Goal: Task Accomplishment & Management: Complete application form

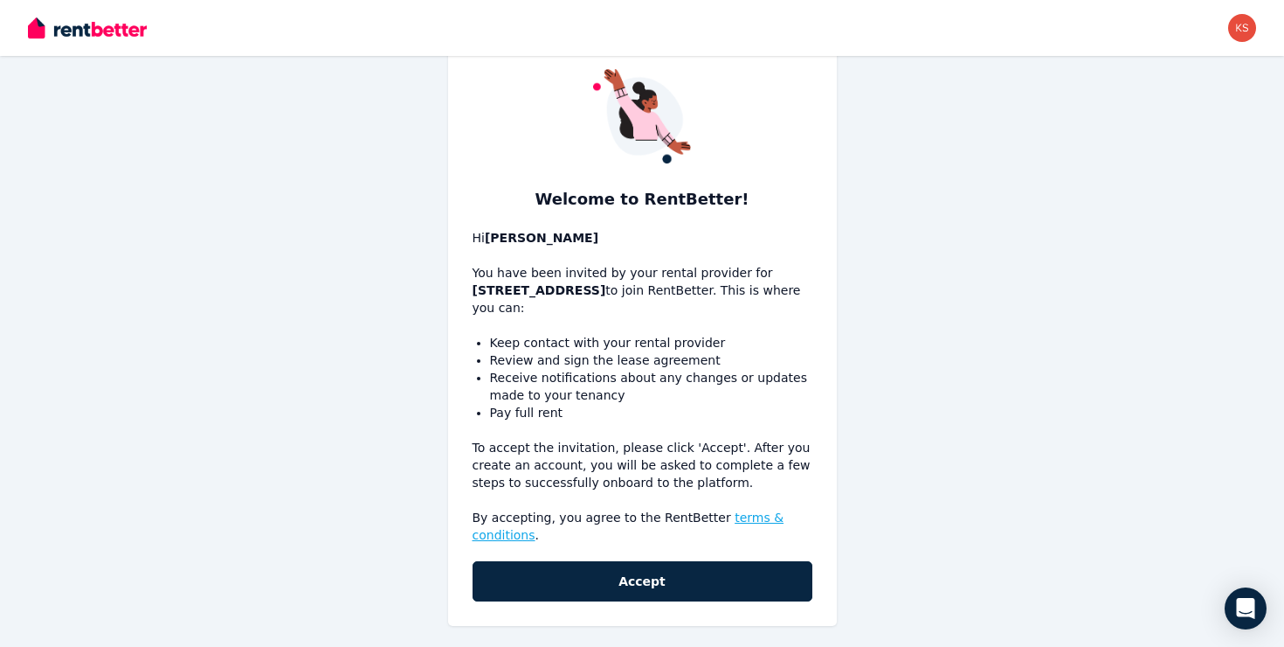
scroll to position [49, 0]
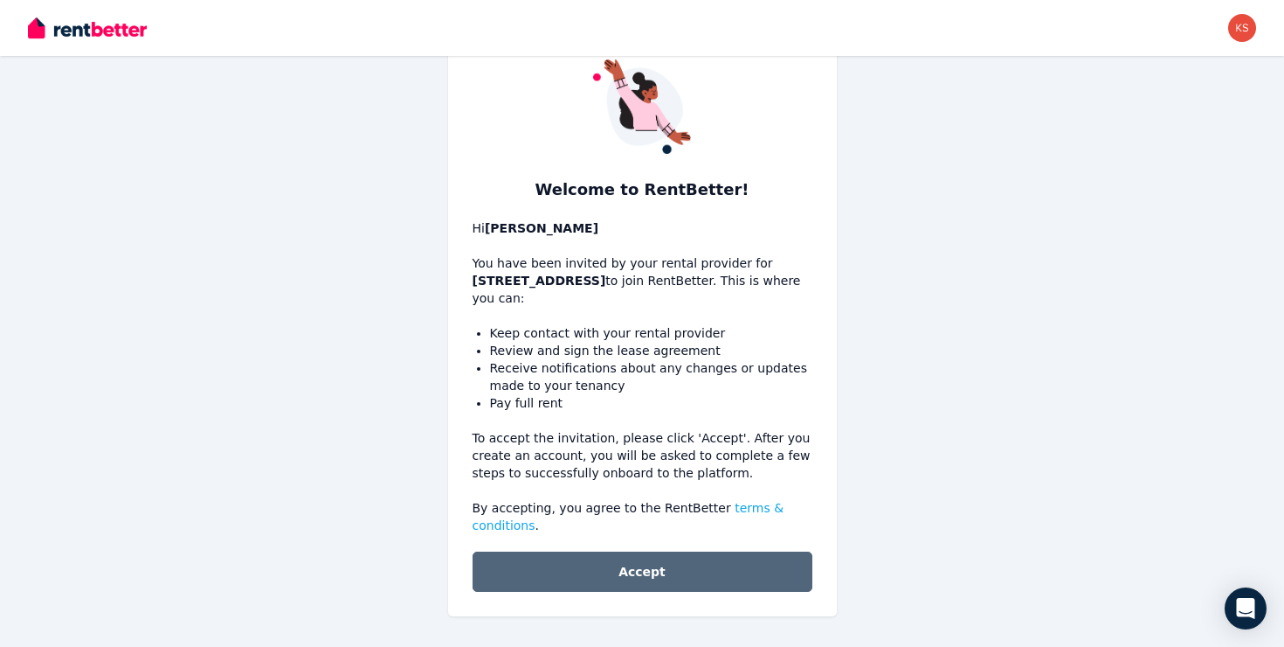
click at [599, 573] on button "Accept" at bounding box center [643, 571] width 340 height 40
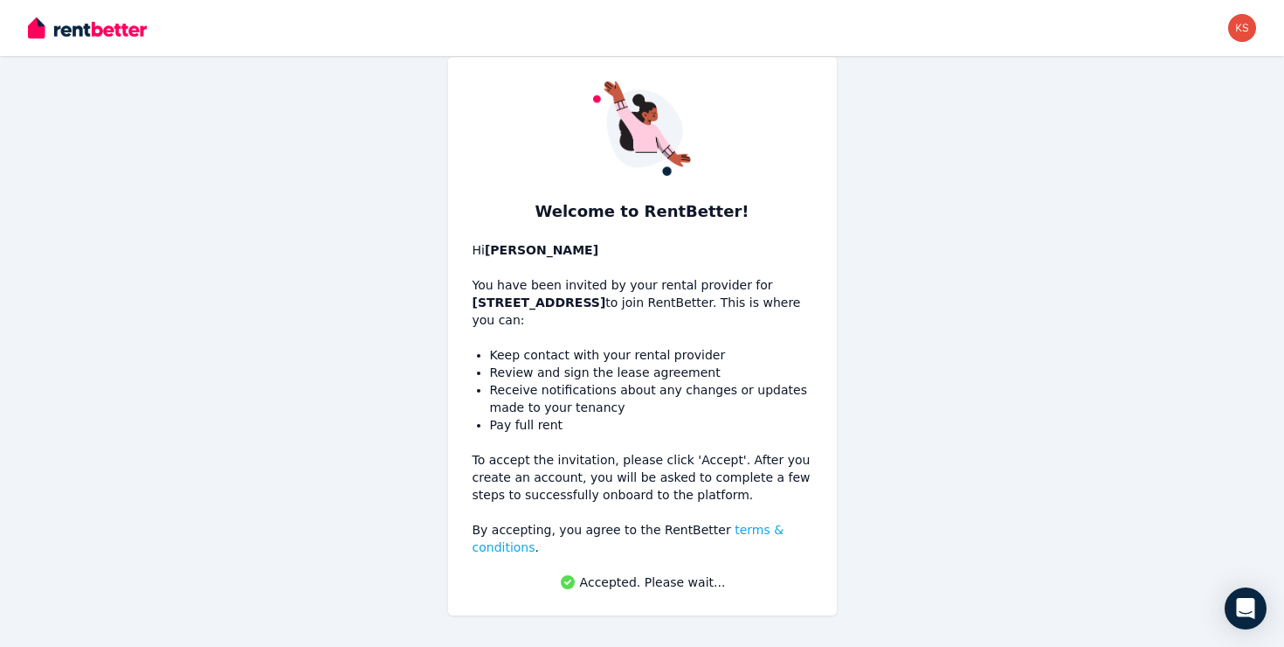
scroll to position [26, 0]
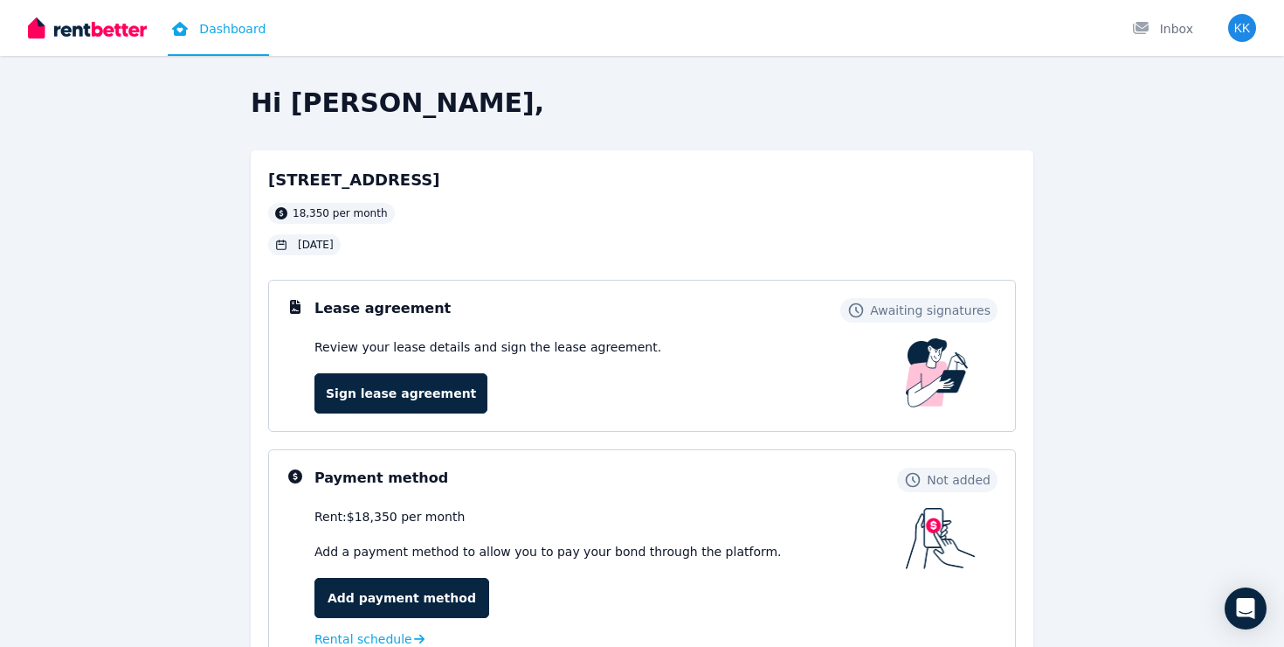
scroll to position [100, 0]
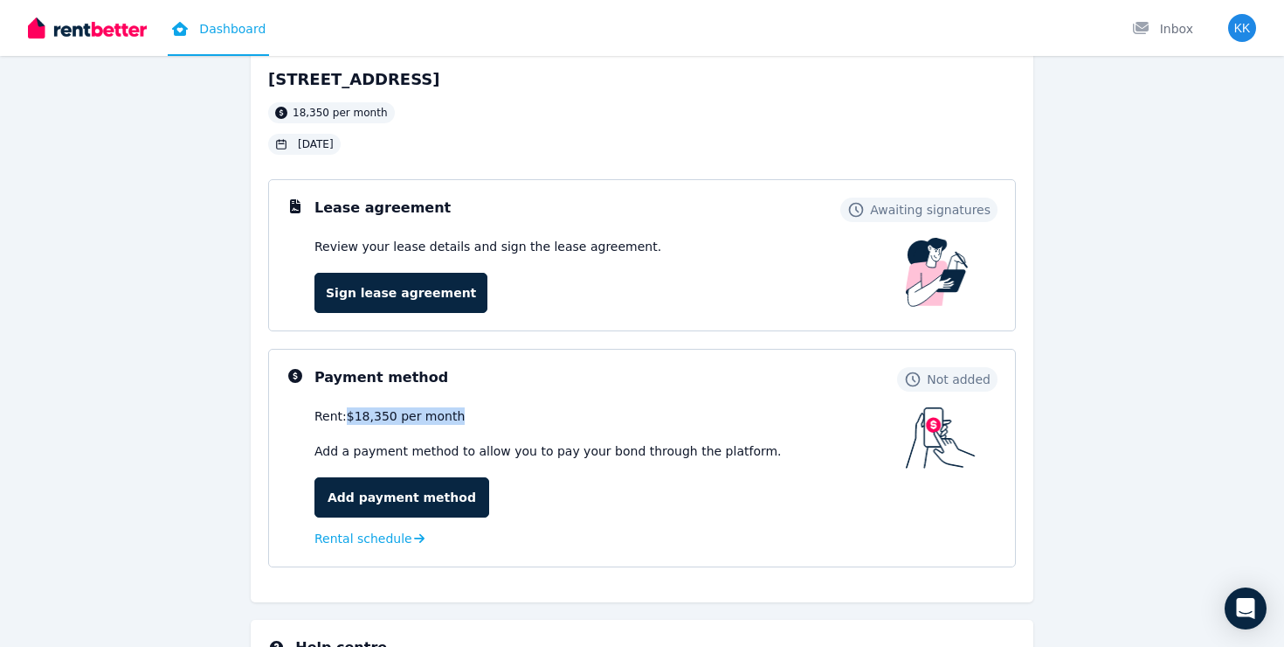
drag, startPoint x: 491, startPoint y: 410, endPoint x: 350, endPoint y: 414, distance: 140.7
click at [350, 414] on div "Rent: $18,350 per month" at bounding box center [611, 415] width 592 height 17
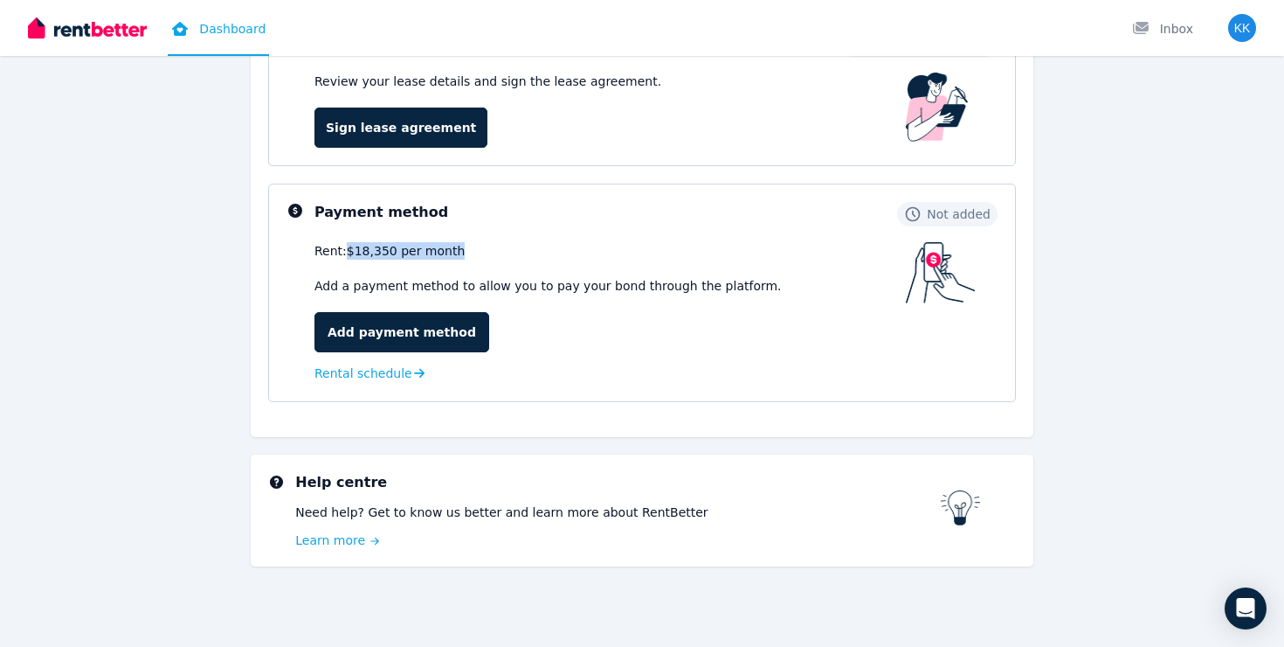
scroll to position [167, 0]
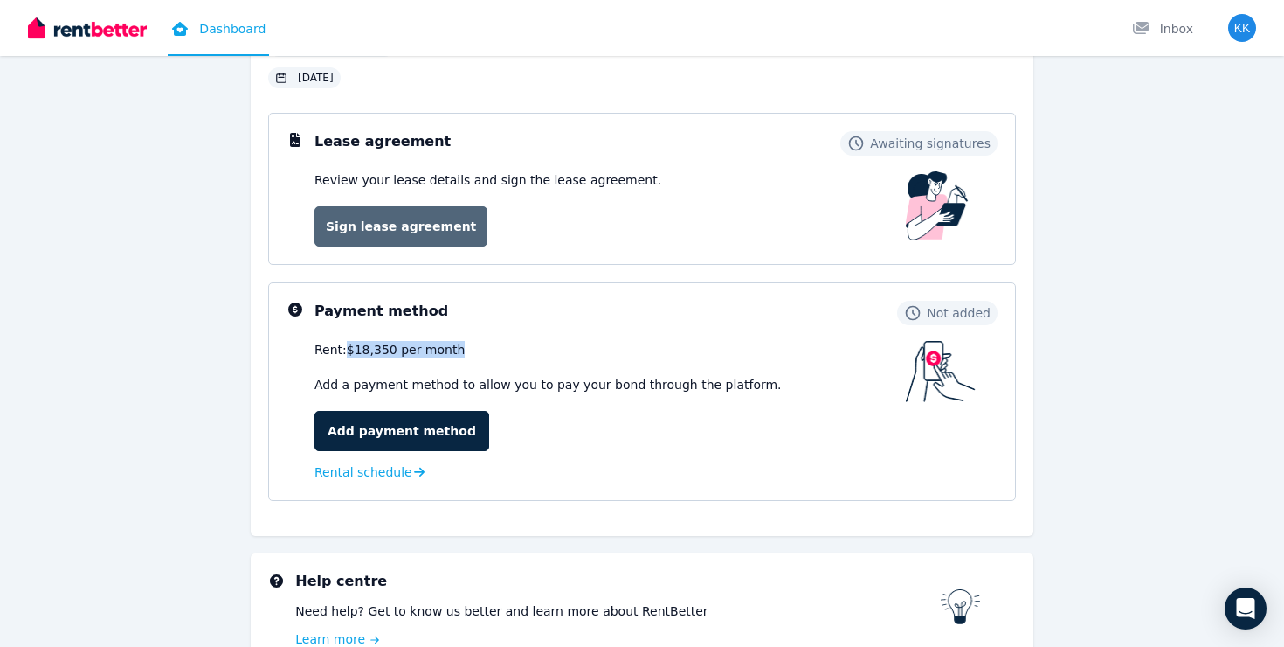
click at [432, 232] on link "Sign lease agreement" at bounding box center [401, 226] width 173 height 40
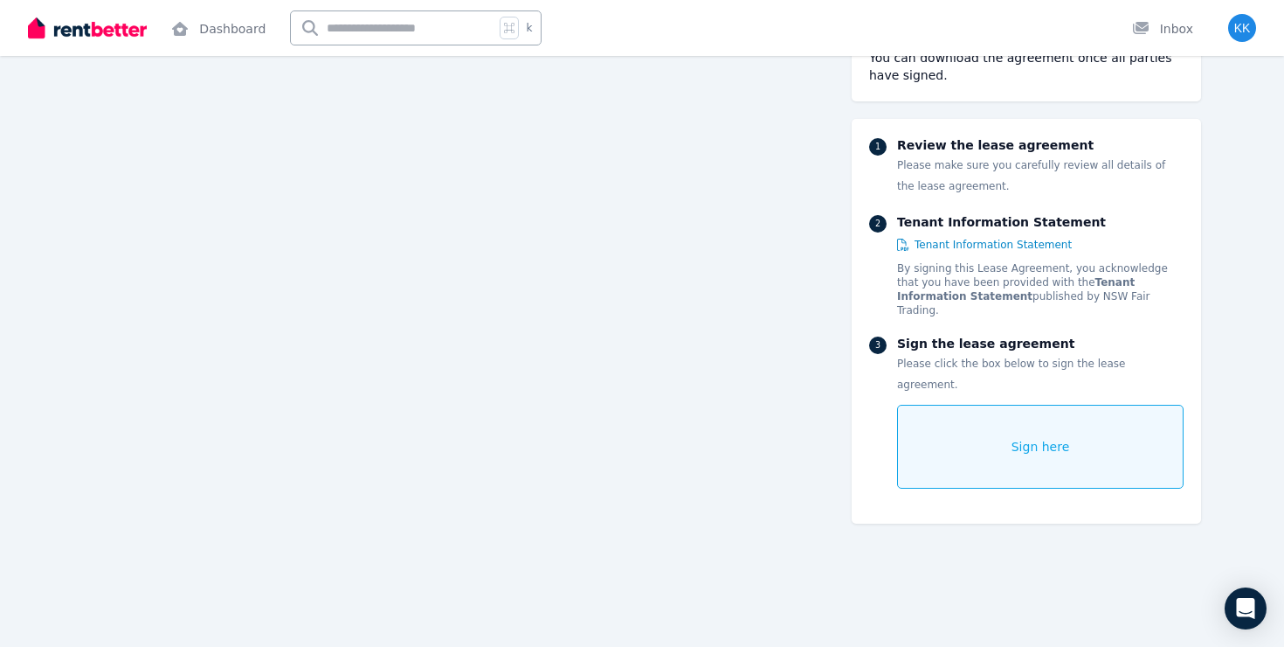
scroll to position [10968, 0]
